Goal: Task Accomplishment & Management: Manage account settings

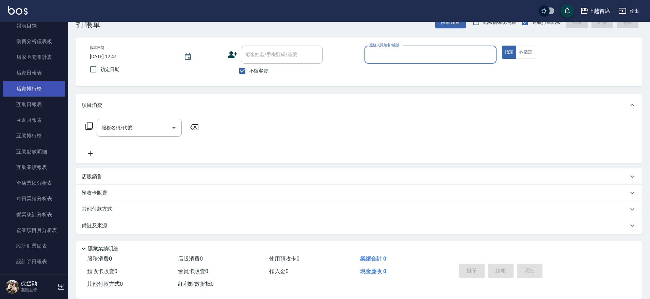
scroll to position [252, 0]
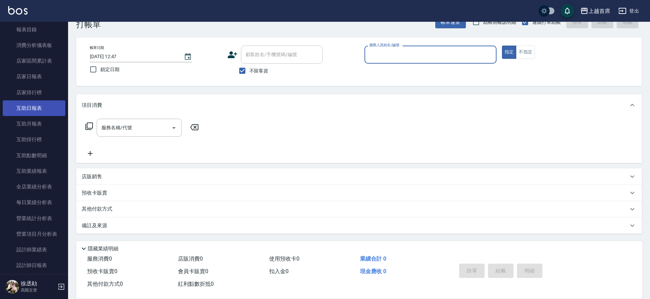
click at [33, 106] on link "互助日報表" at bounding box center [34, 108] width 63 height 16
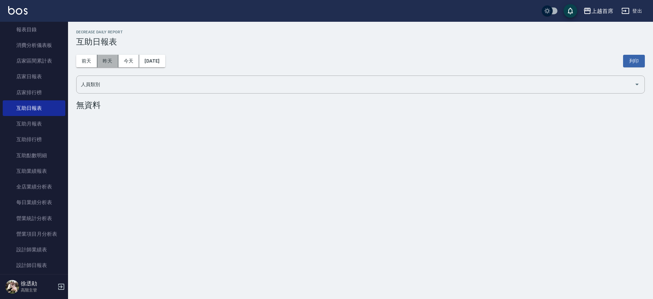
click at [104, 57] on button "昨天" at bounding box center [107, 61] width 21 height 13
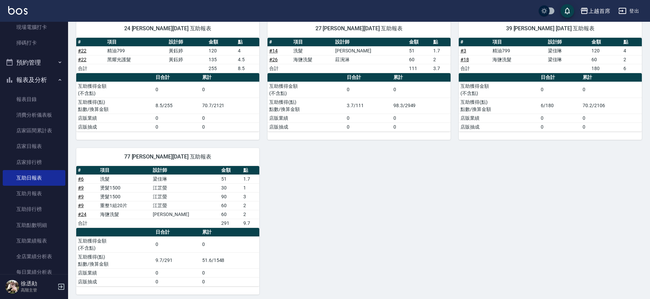
scroll to position [229, 0]
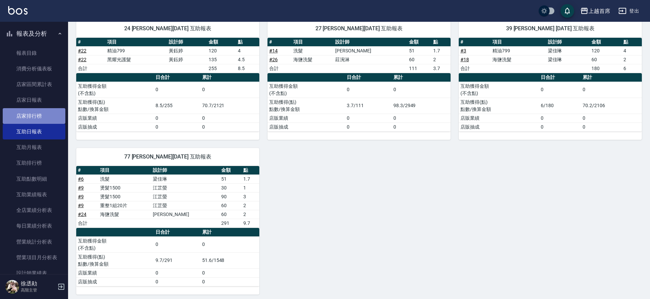
click at [41, 113] on link "店家排行榜" at bounding box center [34, 116] width 63 height 16
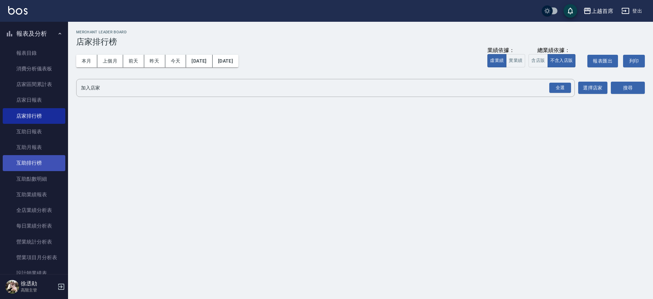
click at [23, 164] on link "互助排行榜" at bounding box center [34, 163] width 63 height 16
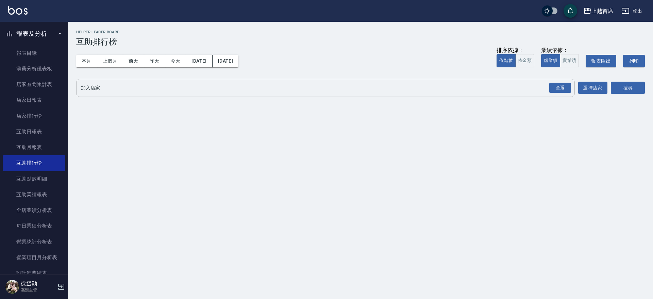
drag, startPoint x: 92, startPoint y: 58, endPoint x: 194, endPoint y: 91, distance: 107.8
click at [92, 59] on button "本月" at bounding box center [86, 61] width 21 height 13
click at [553, 93] on div "全選" at bounding box center [561, 88] width 22 height 11
click at [618, 91] on button "搜尋" at bounding box center [628, 88] width 34 height 13
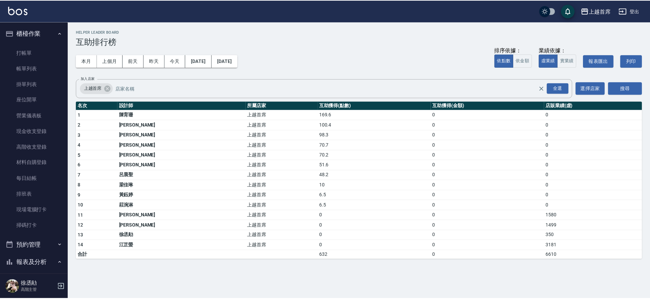
scroll to position [8, 0]
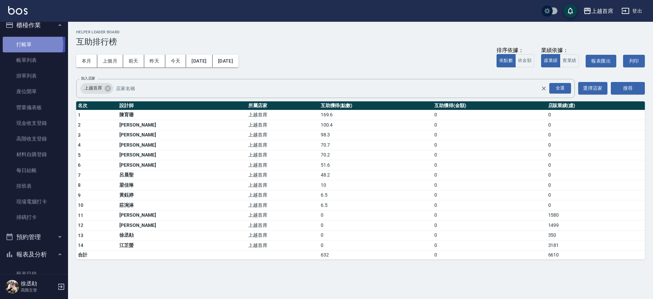
click at [32, 44] on link "打帳單" at bounding box center [34, 45] width 63 height 16
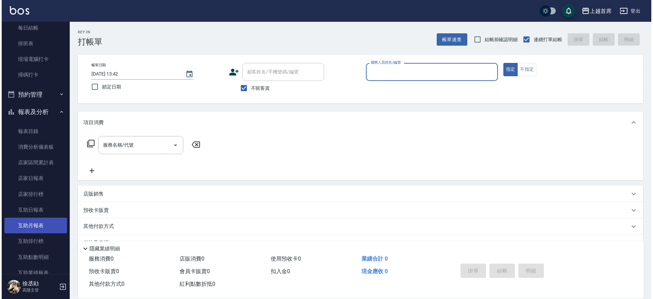
scroll to position [170, 0]
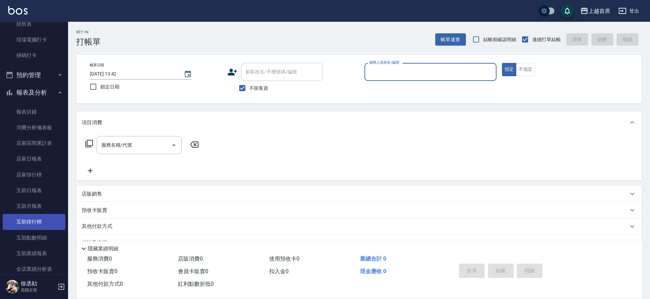
click at [34, 214] on link "互助排行榜" at bounding box center [34, 222] width 63 height 16
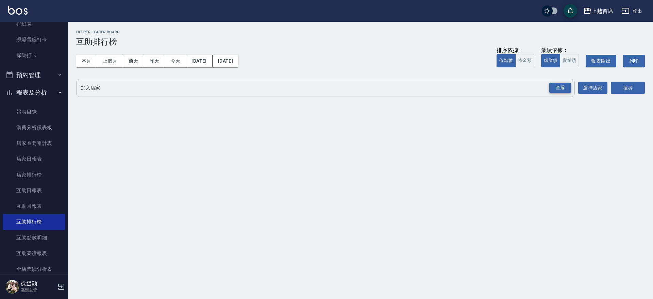
click at [564, 88] on div "全選" at bounding box center [561, 88] width 22 height 11
click at [624, 83] on button "搜尋" at bounding box center [628, 88] width 34 height 13
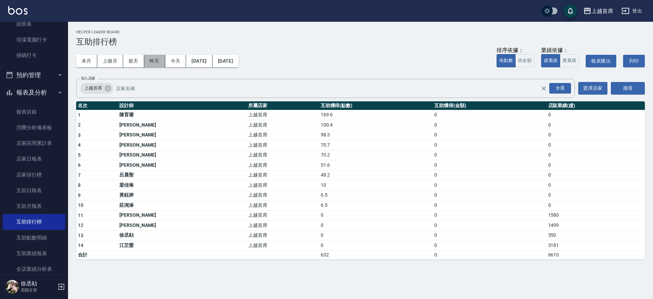
click at [154, 62] on button "昨天" at bounding box center [154, 61] width 21 height 13
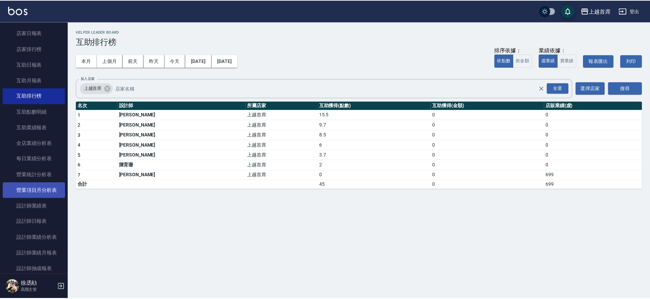
scroll to position [298, 0]
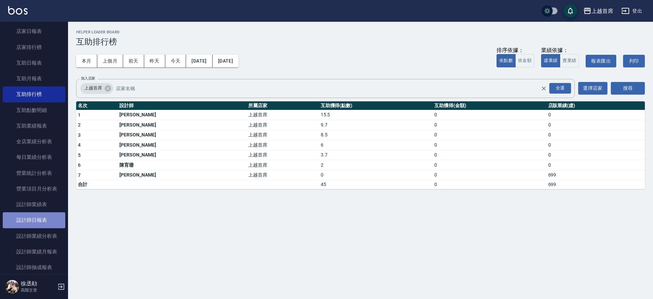
click at [28, 214] on link "設計師日報表" at bounding box center [34, 220] width 63 height 16
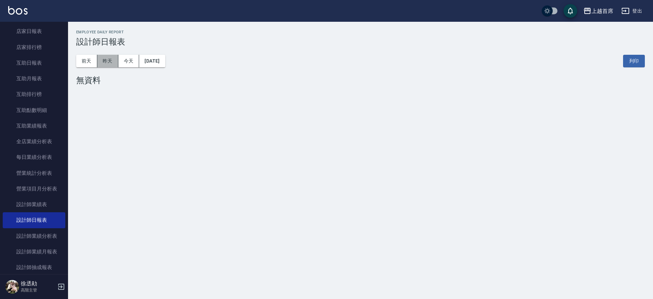
drag, startPoint x: 104, startPoint y: 56, endPoint x: 112, endPoint y: 65, distance: 11.6
click at [109, 61] on button "昨天" at bounding box center [107, 61] width 21 height 13
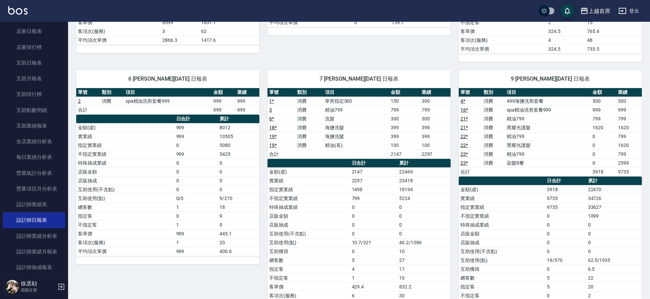
scroll to position [255, 0]
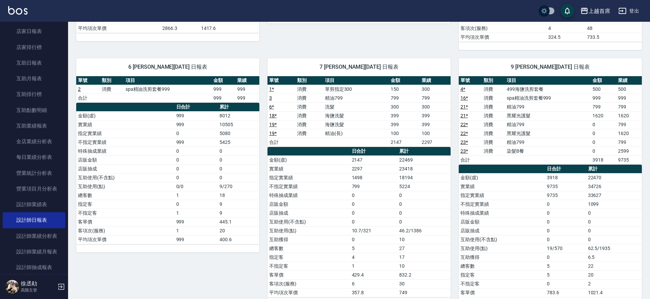
click at [464, 96] on link "16 *" at bounding box center [463, 97] width 7 height 5
click at [462, 142] on link "23 *" at bounding box center [463, 142] width 7 height 5
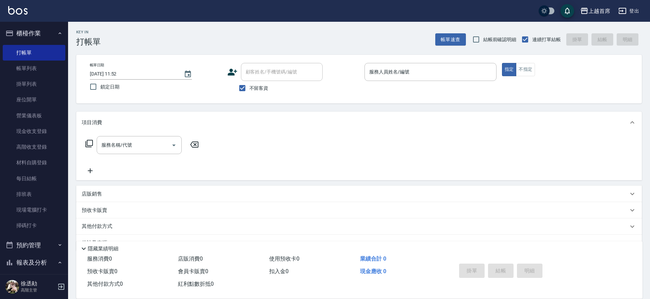
scroll to position [290, 0]
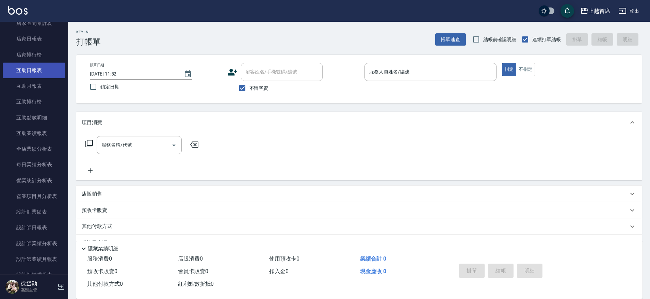
click at [21, 71] on link "互助日報表" at bounding box center [34, 71] width 63 height 16
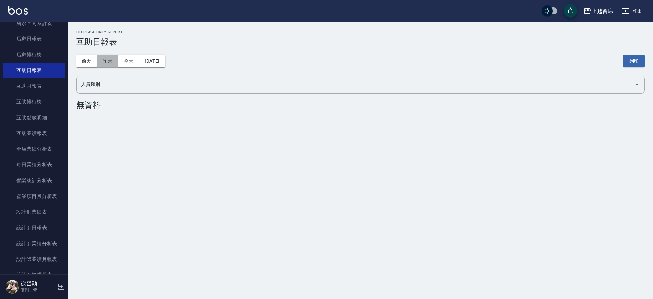
click at [113, 59] on button "昨天" at bounding box center [107, 61] width 21 height 13
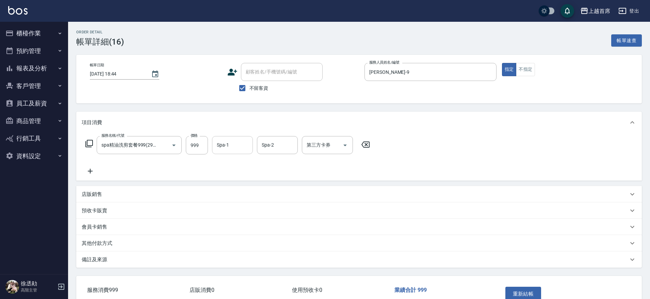
click at [227, 146] on input "Spa-1" at bounding box center [232, 145] width 35 height 12
type input "230"
click at [237, 141] on input "Spa-1" at bounding box center [232, 145] width 35 height 12
type input "鄭詩縈-20"
click at [520, 288] on button "重新結帳" at bounding box center [523, 294] width 36 height 14
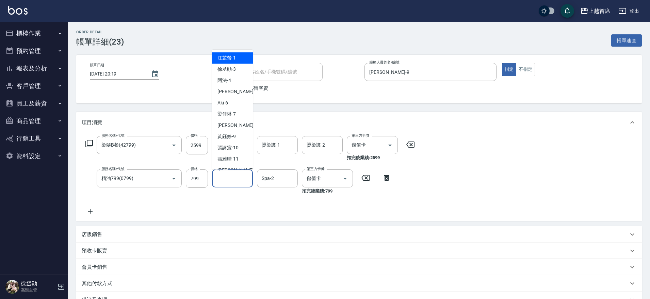
click at [228, 180] on input "Spa-1" at bounding box center [232, 179] width 35 height 12
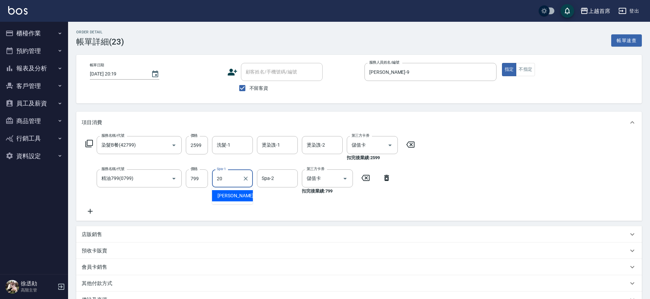
type input "鄭詩縈-20"
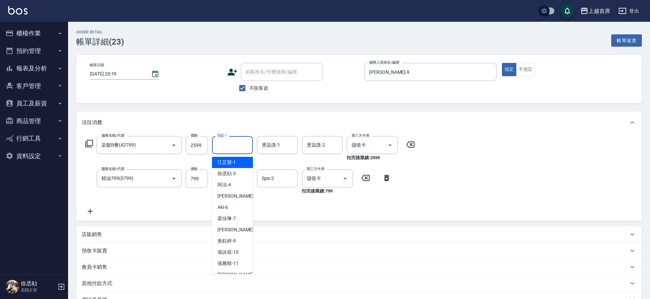
click at [222, 148] on input "洗髮-1" at bounding box center [232, 145] width 35 height 12
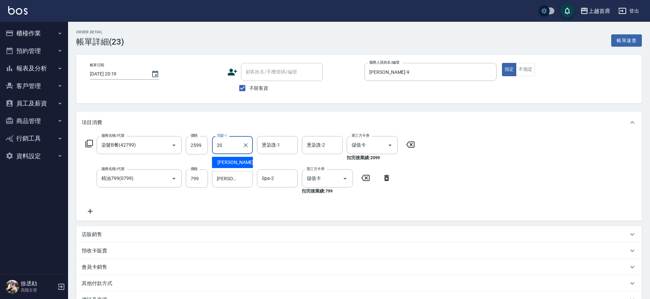
type input "[PERSON_NAME]-20"
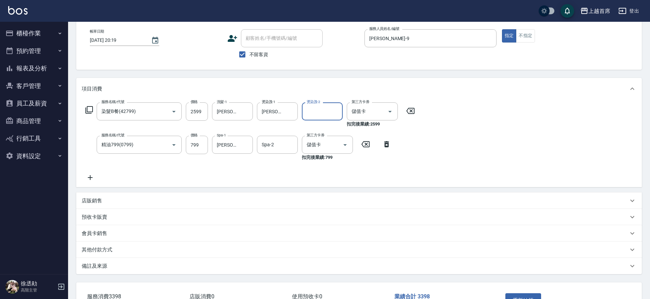
scroll to position [82, 0]
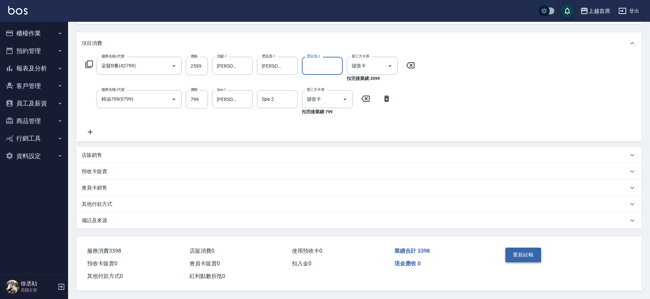
click at [512, 250] on button "重新結帳" at bounding box center [523, 255] width 36 height 14
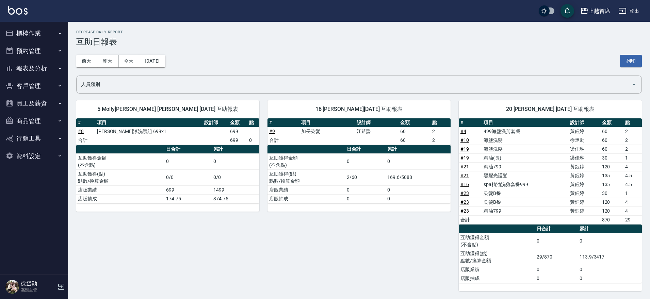
click at [40, 69] on button "報表及分析" at bounding box center [34, 69] width 63 height 18
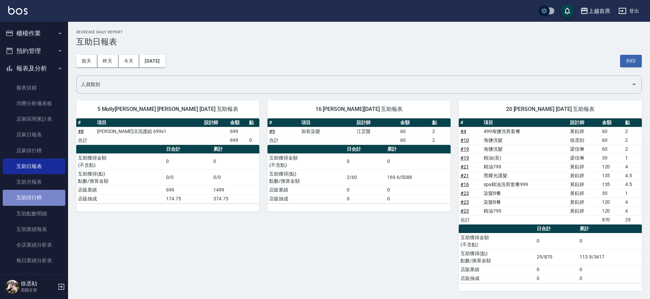
click at [41, 194] on link "互助排行榜" at bounding box center [34, 198] width 63 height 16
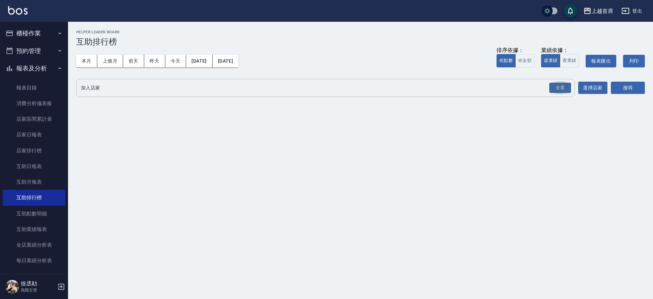
click at [562, 94] on button "全選" at bounding box center [560, 87] width 25 height 13
click at [614, 85] on button "搜尋" at bounding box center [628, 88] width 34 height 13
click at [561, 93] on button "全選" at bounding box center [560, 87] width 25 height 13
click at [567, 86] on div "全選" at bounding box center [561, 88] width 22 height 11
click at [627, 81] on div "搜尋" at bounding box center [628, 88] width 34 height 19
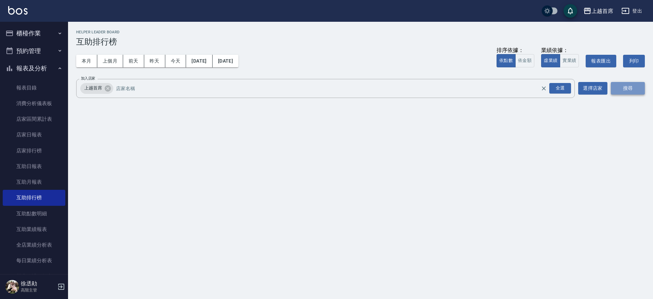
click at [627, 84] on button "搜尋" at bounding box center [628, 88] width 34 height 13
